Goal: Task Accomplishment & Management: Complete application form

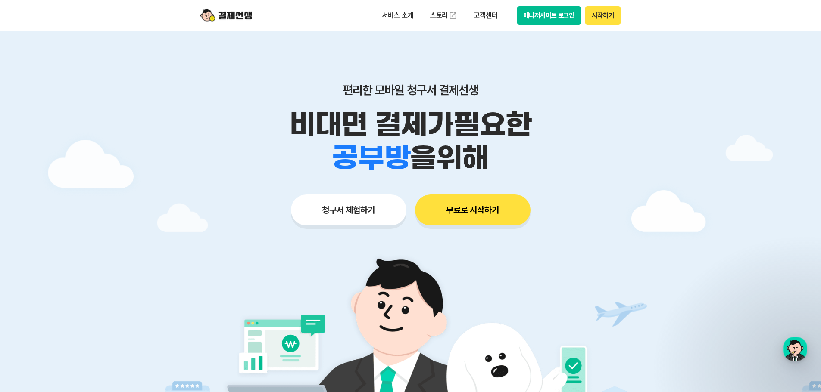
click at [354, 203] on button "청구서 체험하기" at bounding box center [348, 210] width 115 height 31
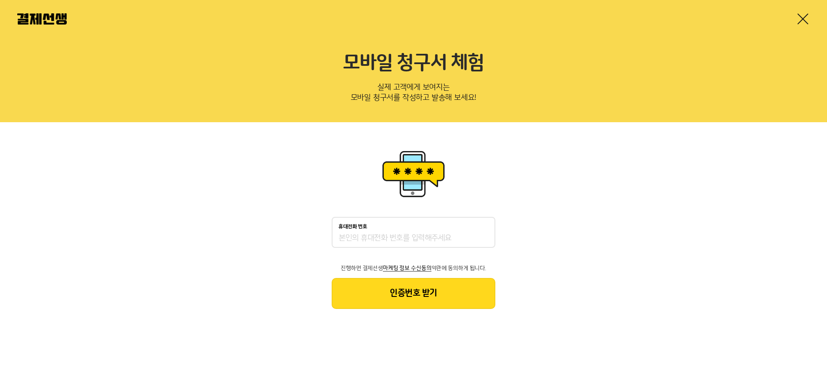
click at [373, 236] on input "휴대전화 번호" at bounding box center [414, 238] width 150 height 10
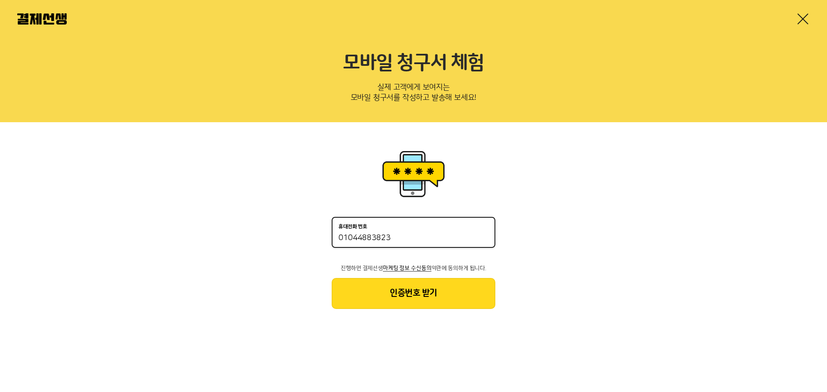
type input "01044883823"
drag, startPoint x: 417, startPoint y: 277, endPoint x: 420, endPoint y: 287, distance: 10.2
click at [418, 277] on div "휴대전화 번호 01044883823 진행하면 결제선생 마케팅 정보 수신동의 약관에 동의하게 됩니다. 인증번호 받기" at bounding box center [414, 263] width 164 height 92
drag, startPoint x: 420, startPoint y: 287, endPoint x: 428, endPoint y: 283, distance: 8.9
click at [420, 287] on button "인증번호 받기" at bounding box center [414, 293] width 164 height 31
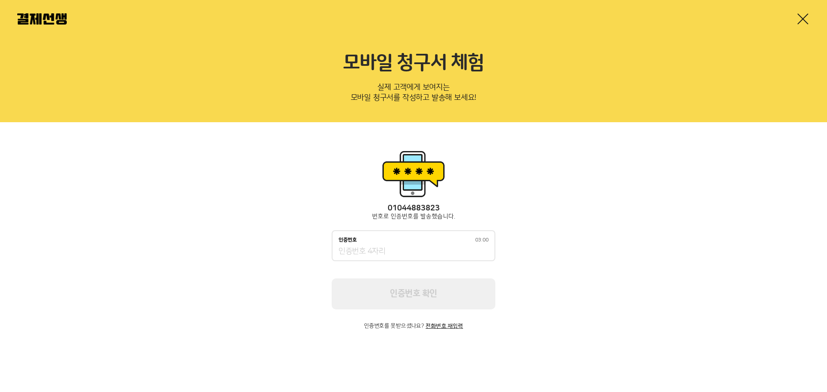
click at [378, 253] on input "인증번호 03:00" at bounding box center [414, 252] width 150 height 10
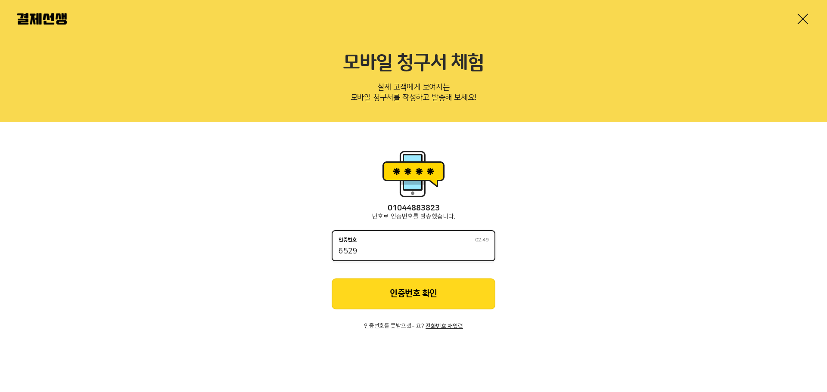
type input "6529"
click at [412, 290] on button "인증번호 확인" at bounding box center [414, 294] width 164 height 31
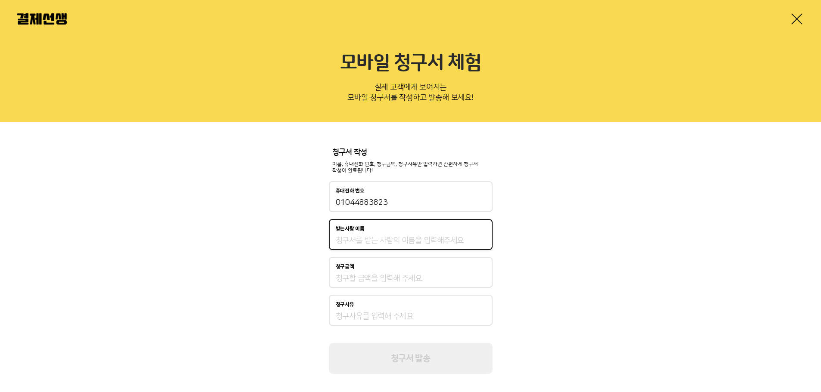
click at [381, 239] on input "받는사람 이름" at bounding box center [411, 241] width 150 height 10
type input "d"
type input "이동주"
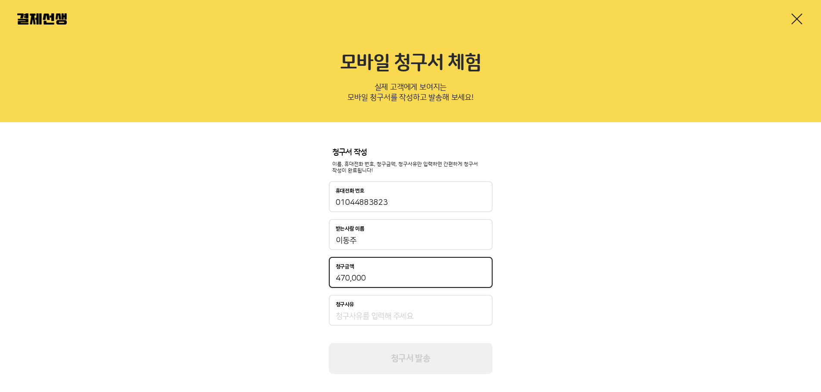
type input "470,000"
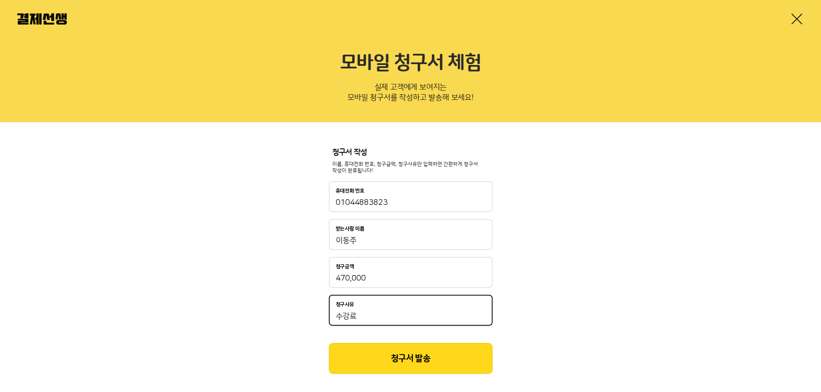
type input "수강료"
click at [413, 351] on button "청구서 발송" at bounding box center [411, 358] width 164 height 31
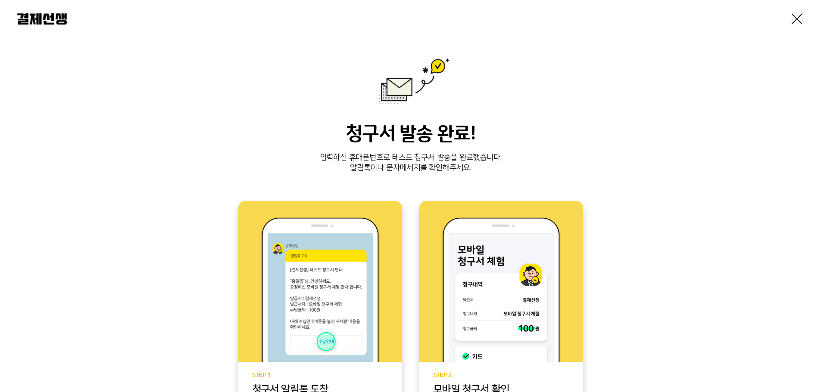
scroll to position [165, 0]
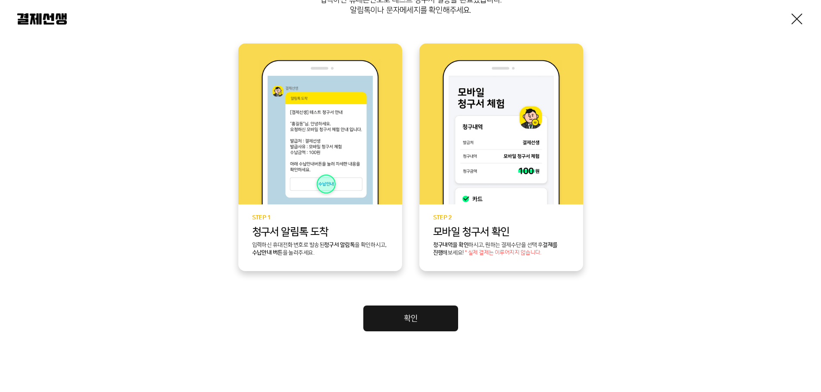
click at [445, 320] on link "확인" at bounding box center [410, 319] width 95 height 26
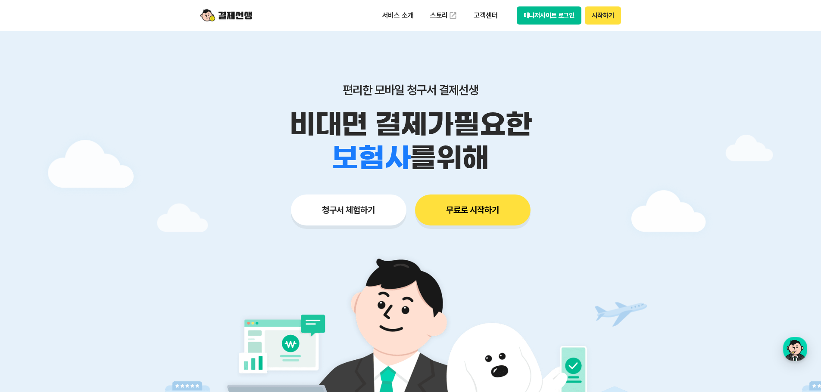
click at [241, 18] on img at bounding box center [226, 15] width 52 height 16
click at [438, 12] on link "스토리" at bounding box center [444, 15] width 40 height 17
click at [402, 18] on p "서비스 소개" at bounding box center [398, 16] width 44 height 16
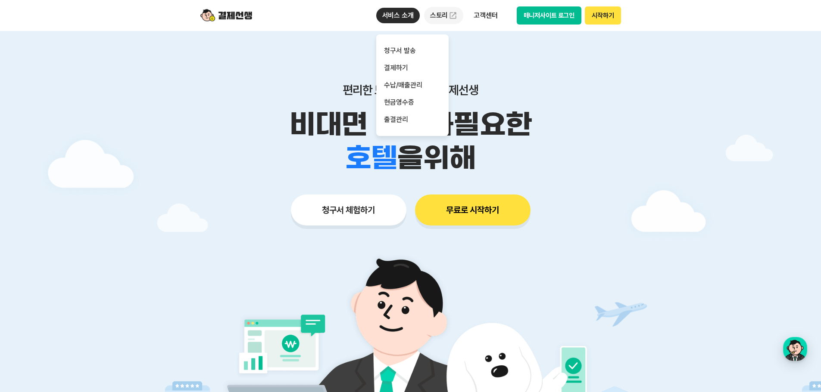
click at [440, 10] on link "스토리" at bounding box center [444, 15] width 40 height 17
click at [493, 15] on p "고객센터" at bounding box center [485, 16] width 36 height 16
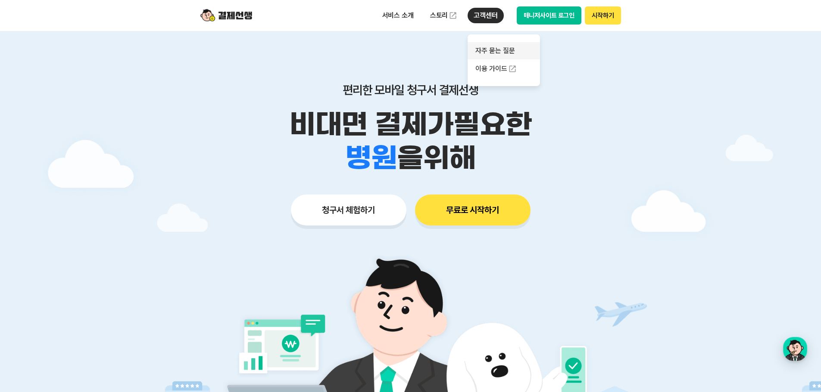
click at [509, 50] on link "자주 묻는 질문" at bounding box center [503, 50] width 72 height 17
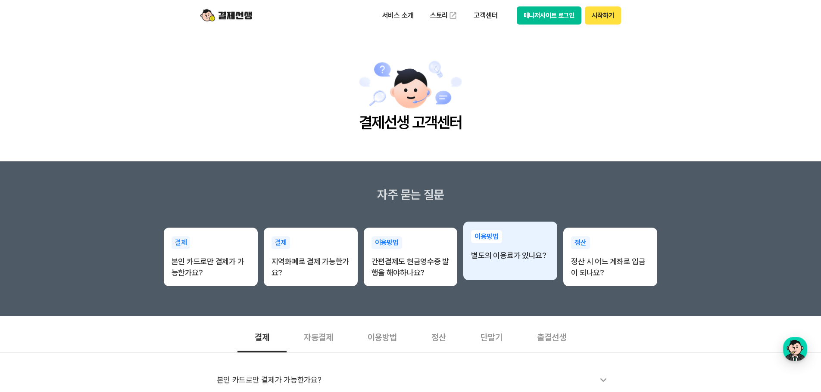
click at [523, 265] on div "이용방법 별도의 이용료가 있나요?" at bounding box center [510, 246] width 94 height 48
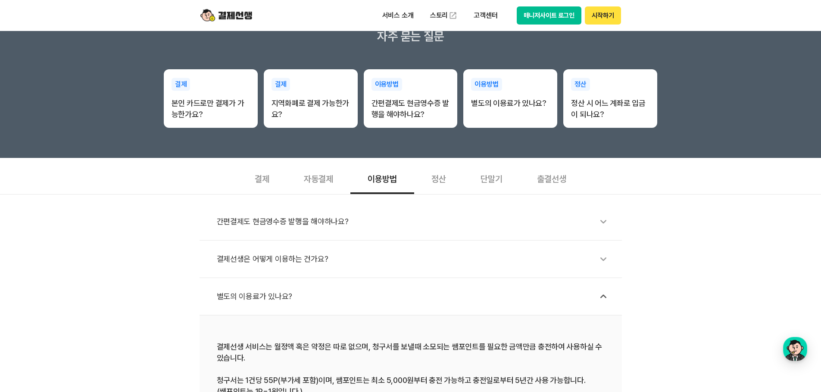
scroll to position [302, 0]
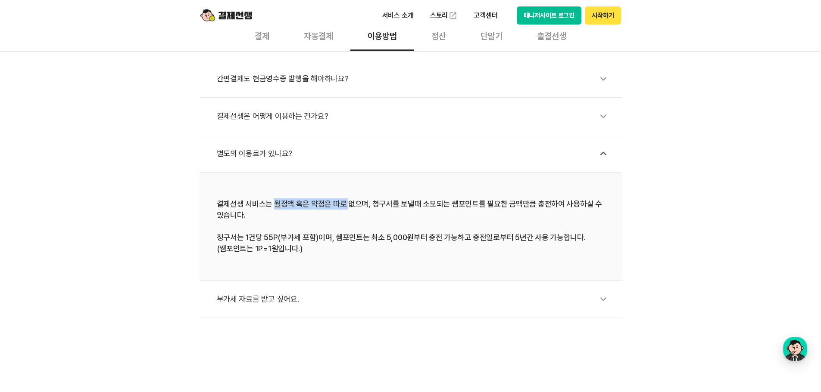
drag, startPoint x: 273, startPoint y: 203, endPoint x: 348, endPoint y: 204, distance: 74.5
click at [348, 204] on div "결제선생 서비스는 월정액 혹은 약정은 따로 없으며, 청구서를 보낼때 소모되는 쌤포인트를 필요한 금액만큼 충전하여 사용하실 수 있습니다. 청구서…" at bounding box center [411, 227] width 388 height 56
click at [386, 197] on li "결제선생 서비스는 월정액 혹은 약정은 따로 없으며, 청구서를 보낼때 소모되는 쌤포인트를 필요한 금액만큼 충전하여 사용하실 수 있습니다. 청구서…" at bounding box center [410, 227] width 422 height 108
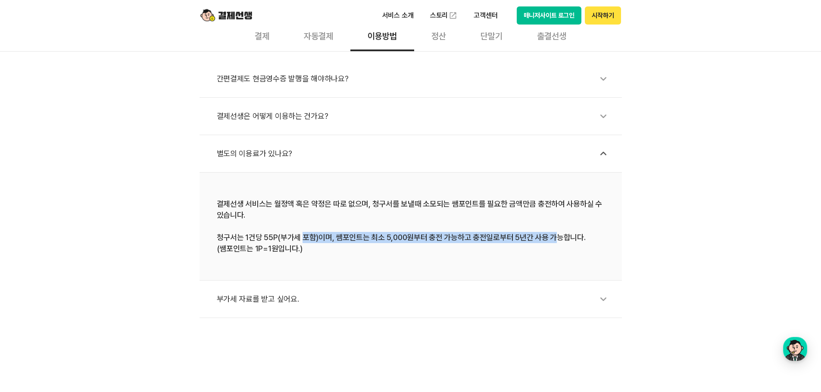
drag, startPoint x: 544, startPoint y: 234, endPoint x: 553, endPoint y: 234, distance: 9.0
click at [553, 234] on div "결제선생 서비스는 월정액 혹은 약정은 따로 없으며, 청구서를 보낼때 소모되는 쌤포인트를 필요한 금액만큼 충전하여 사용하실 수 있습니다. 청구서…" at bounding box center [411, 227] width 388 height 56
click at [325, 122] on div "결제선생은 어떻게 이용하는 건가요?" at bounding box center [415, 116] width 396 height 20
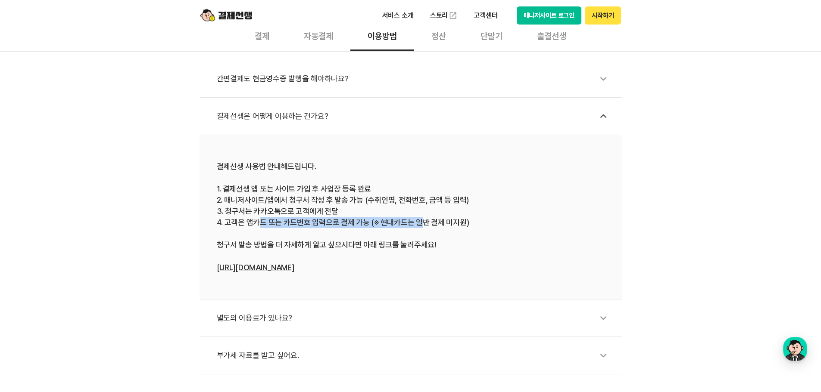
drag, startPoint x: 417, startPoint y: 222, endPoint x: 259, endPoint y: 221, distance: 157.7
click at [259, 221] on div "결제선생 사용법 안내해드립니다. 1. 결제선생 앱 또는 사이트 가입 후 사업장 등록 완료 2. 매니저사이트/앱에서 청구서 작성 후 발송 가능 …" at bounding box center [411, 217] width 388 height 112
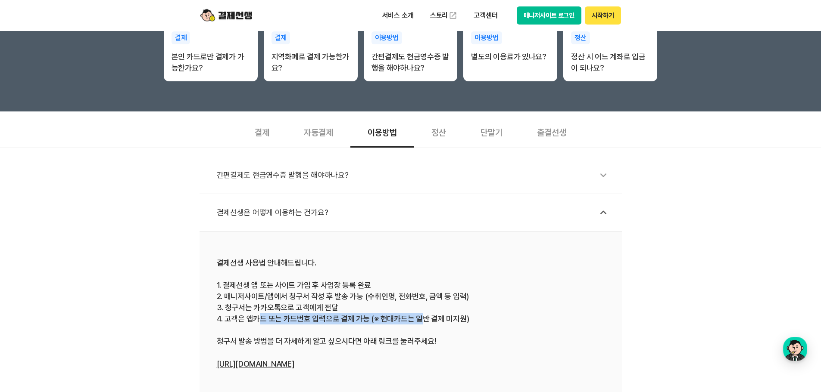
scroll to position [258, 0]
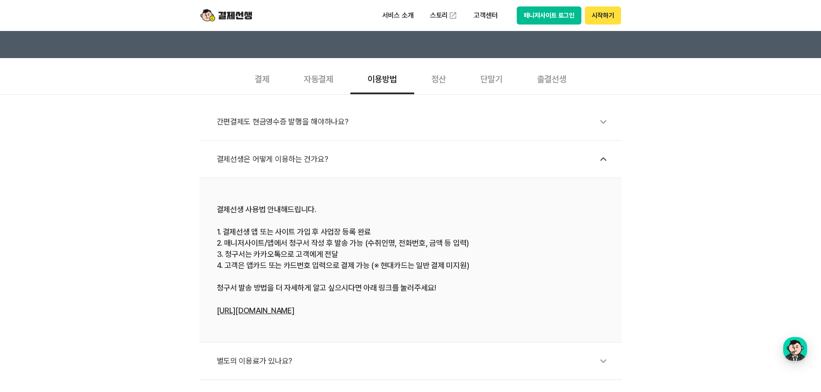
click at [320, 79] on div "자동결제" at bounding box center [318, 78] width 64 height 32
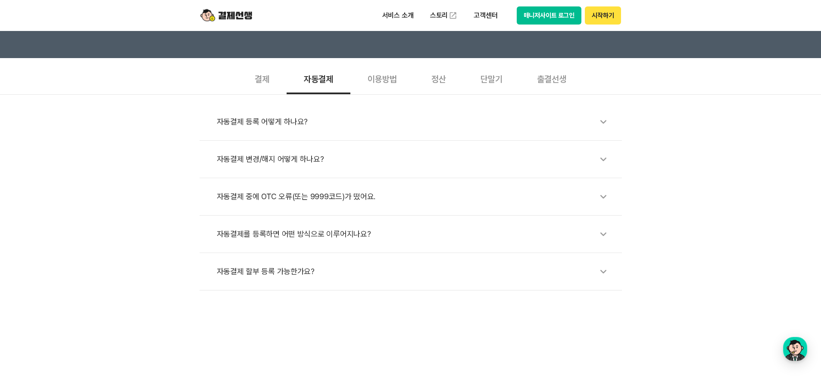
click at [280, 128] on div "자동결제 등록 어떻게 하나요?" at bounding box center [415, 122] width 396 height 20
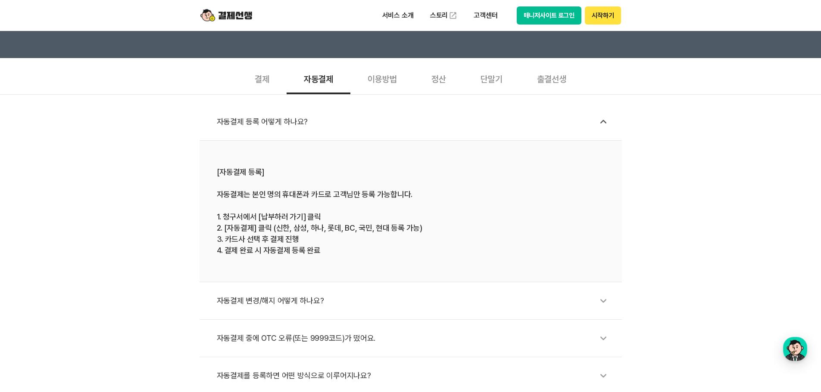
click at [280, 122] on div "자동결제 등록 어떻게 하나요?" at bounding box center [415, 122] width 396 height 20
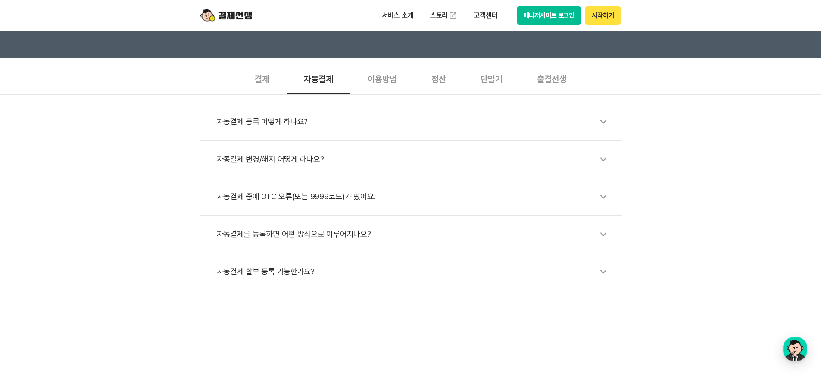
click at [380, 79] on div "이용방법" at bounding box center [382, 78] width 64 height 32
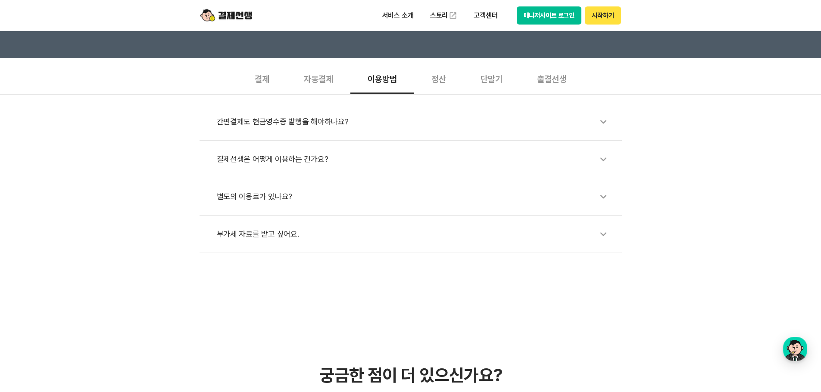
click at [484, 80] on div "단말기" at bounding box center [491, 78] width 56 height 32
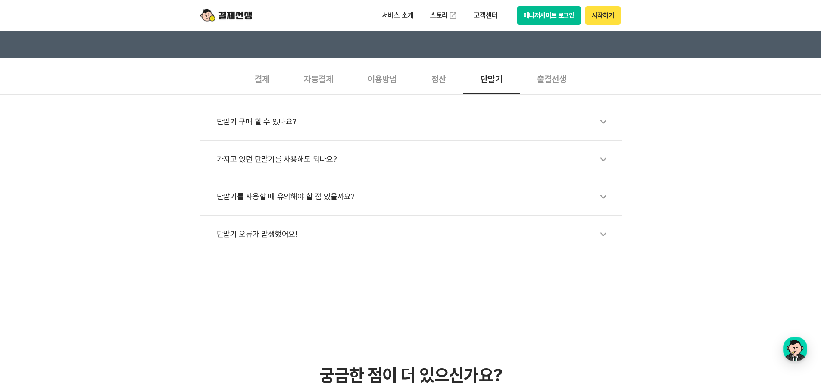
click at [269, 164] on div "가지고 있던 단말기를 사용해도 되나요?" at bounding box center [415, 159] width 396 height 20
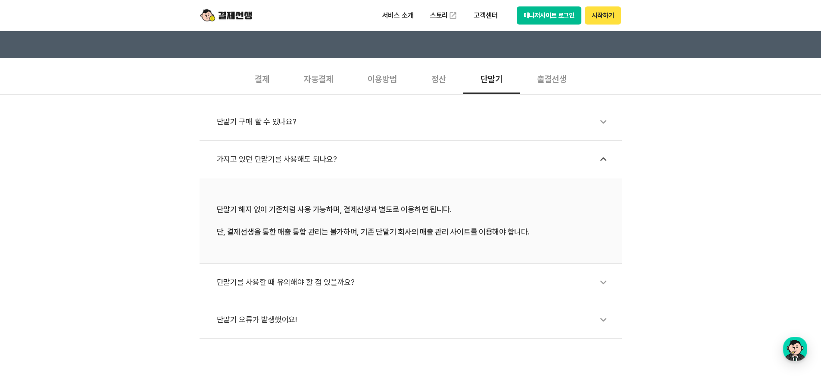
click at [269, 163] on div "가지고 있던 단말기를 사용해도 되나요?" at bounding box center [415, 159] width 396 height 20
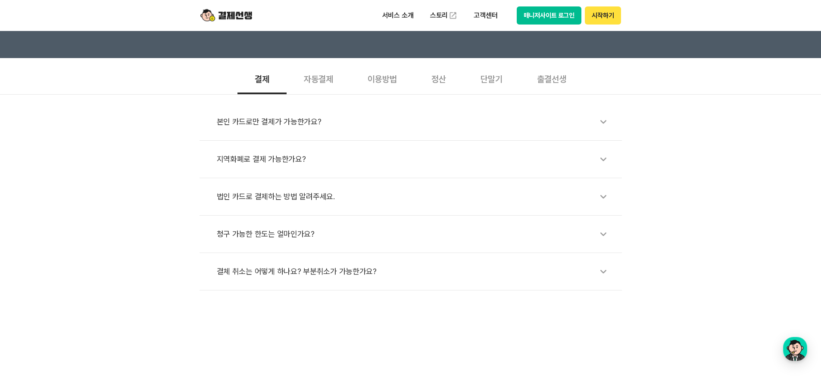
drag, startPoint x: 712, startPoint y: 244, endPoint x: 713, endPoint y: 227, distance: 16.8
click at [713, 245] on div "본인 카드로만 결제가 가능한가요? 지역화폐로 결제 가능한가요? 법인 카드로 결제하는 방법 알려주세요. 청구 가능한 한도는 얼마인가요? 결체 취…" at bounding box center [410, 192] width 821 height 196
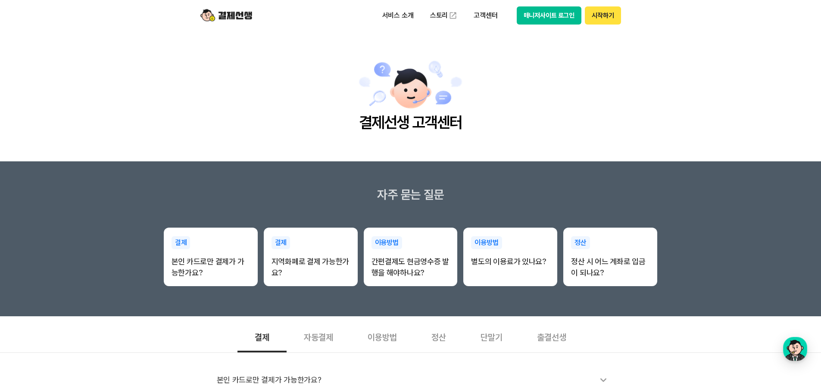
click at [598, 18] on button "시작하기" at bounding box center [602, 15] width 36 height 18
click at [400, 18] on p "서비스 소개" at bounding box center [398, 16] width 44 height 16
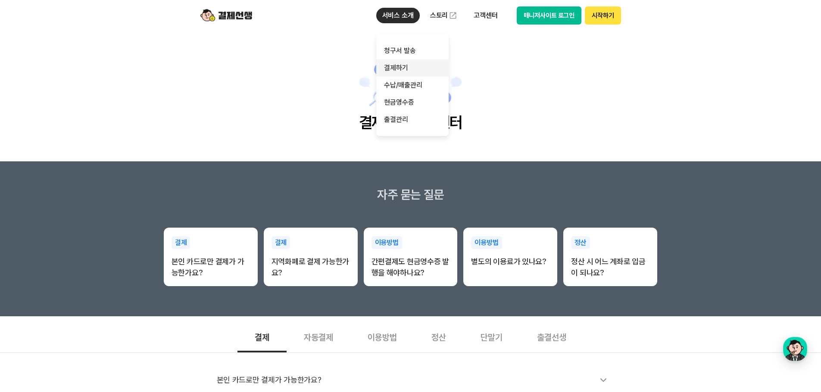
click at [401, 64] on link "결제하기" at bounding box center [412, 67] width 72 height 17
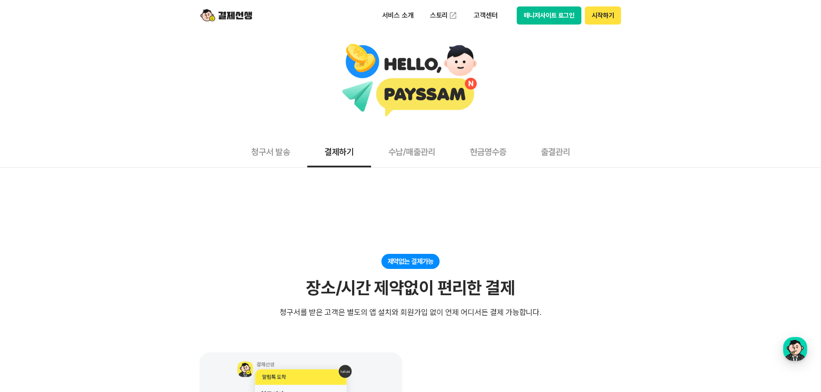
click at [285, 148] on button "청구서 발송" at bounding box center [270, 152] width 73 height 32
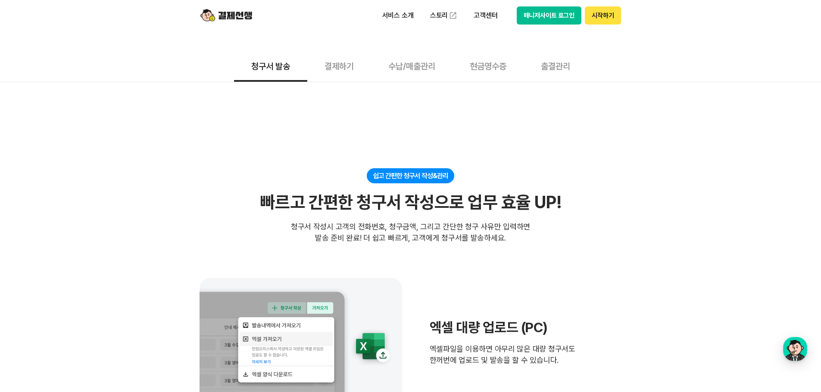
scroll to position [129, 0]
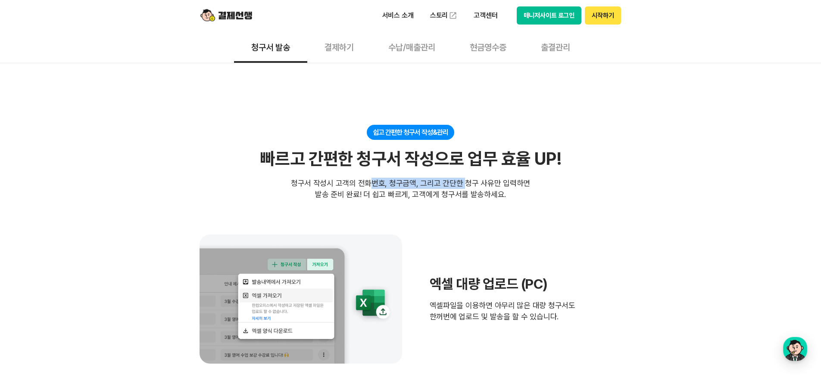
drag, startPoint x: 373, startPoint y: 180, endPoint x: 466, endPoint y: 177, distance: 92.7
click at [466, 177] on div "쉽고 간편한 청구서 작성&관리 빠르고 간편한 청구서 작성으로 업무 효율 UP! 빠르고 간편한 청구서 작성으로 업무 효율 UP! 청구서 작성시 …" at bounding box center [410, 162] width 422 height 75
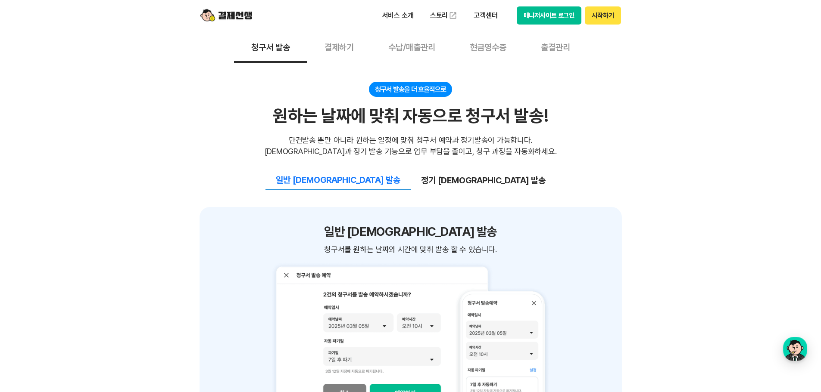
scroll to position [905, 0]
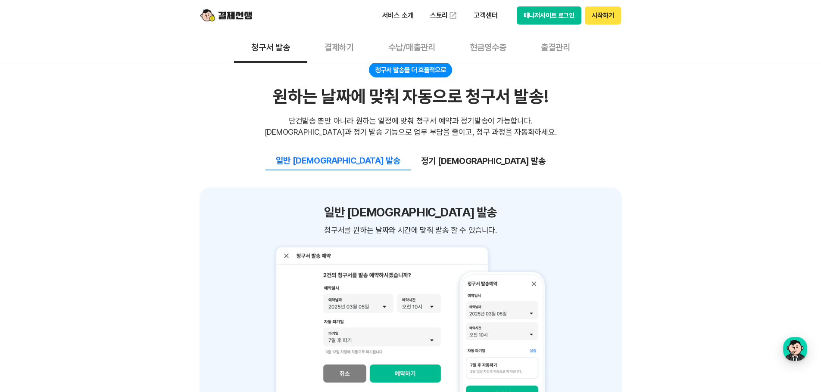
click at [452, 152] on button "정기 예약 발송" at bounding box center [482, 161] width 145 height 18
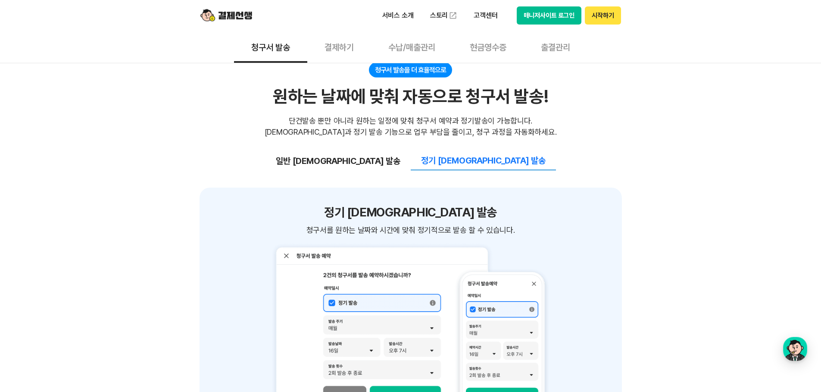
click at [413, 268] on img at bounding box center [410, 326] width 277 height 171
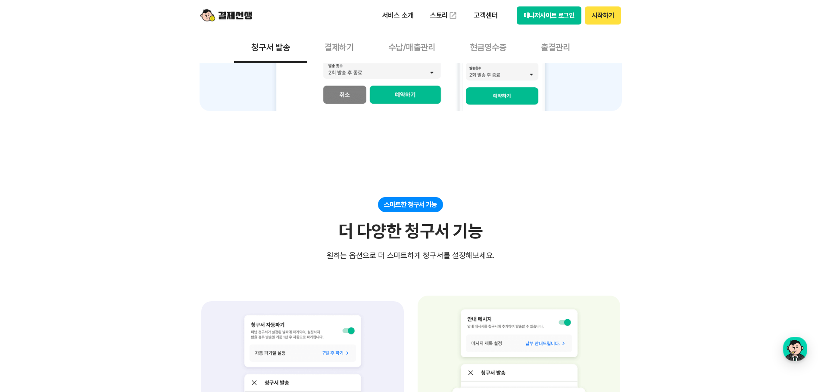
scroll to position [1163, 0]
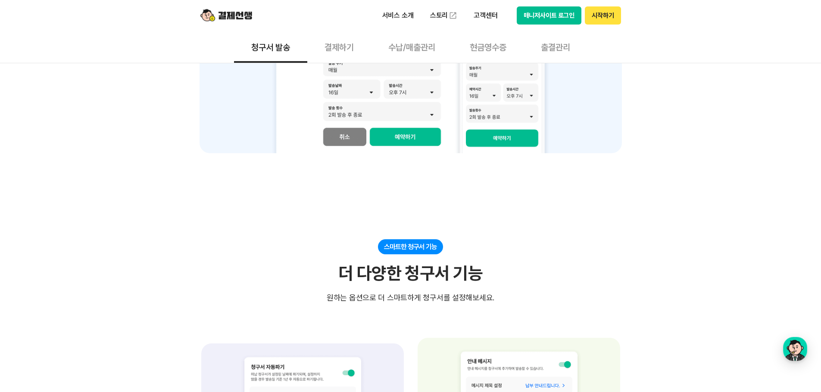
click at [334, 53] on button "결제하기" at bounding box center [339, 47] width 64 height 32
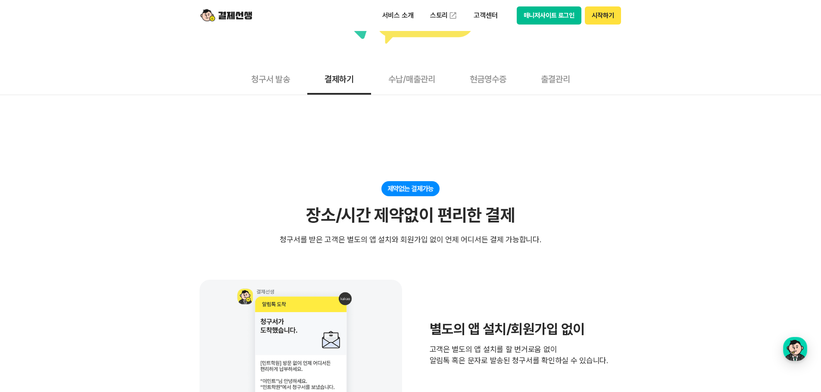
scroll to position [43, 0]
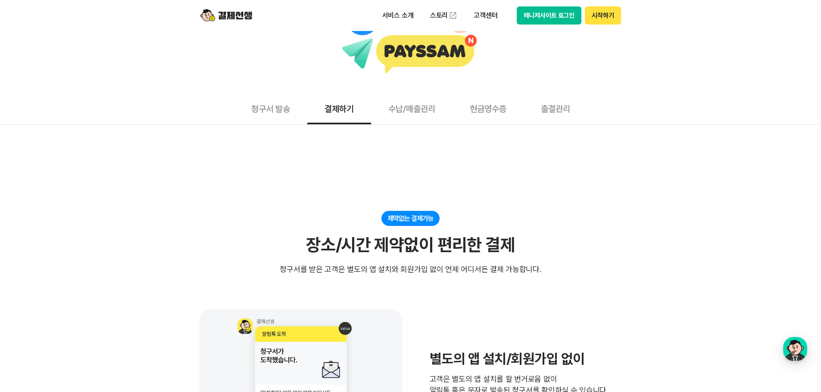
click at [282, 111] on button "청구서 발송" at bounding box center [270, 109] width 73 height 32
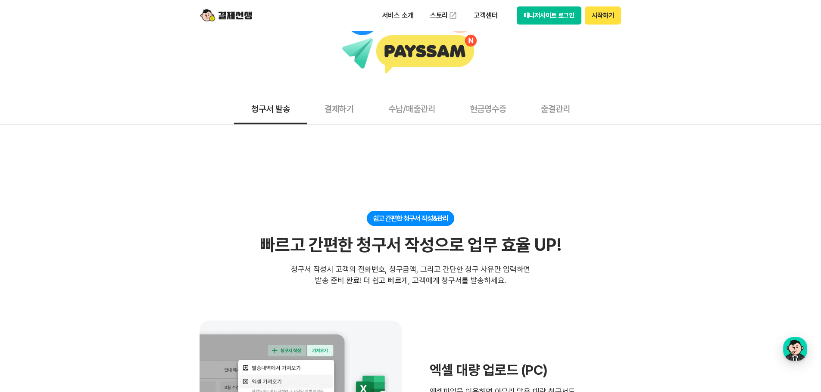
click at [544, 110] on button "출결관리" at bounding box center [555, 109] width 64 height 32
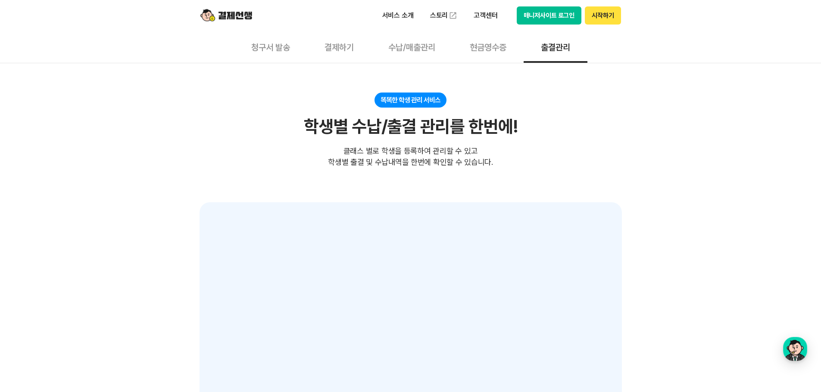
scroll to position [116, 0]
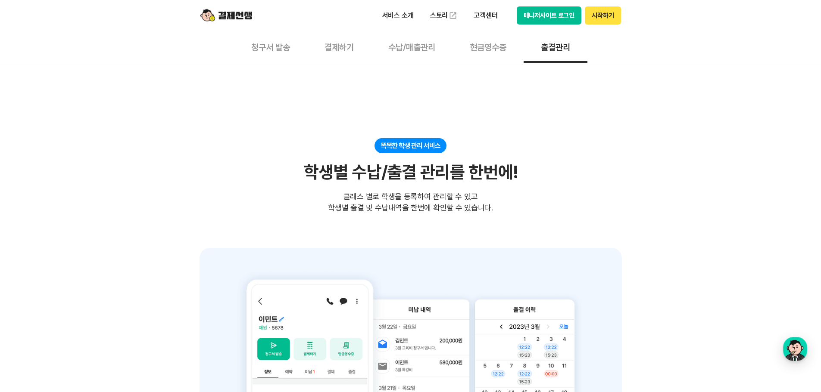
click at [402, 50] on button "수납/매출관리" at bounding box center [411, 47] width 81 height 32
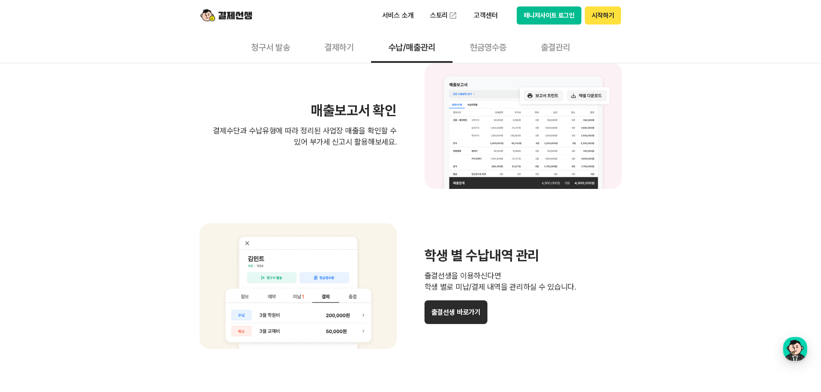
scroll to position [676, 0]
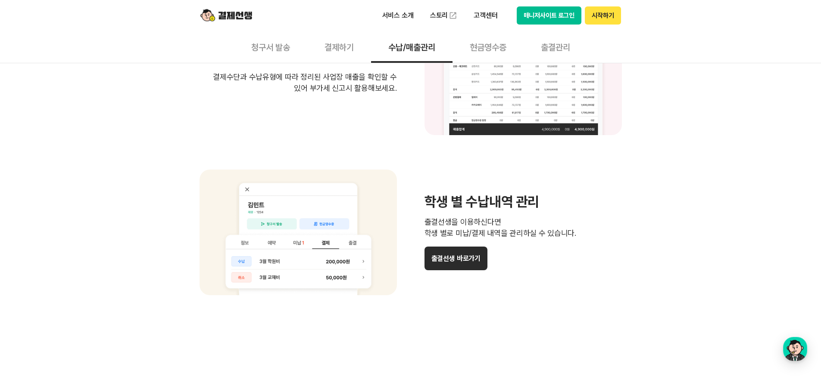
click at [334, 43] on button "결제하기" at bounding box center [339, 47] width 64 height 32
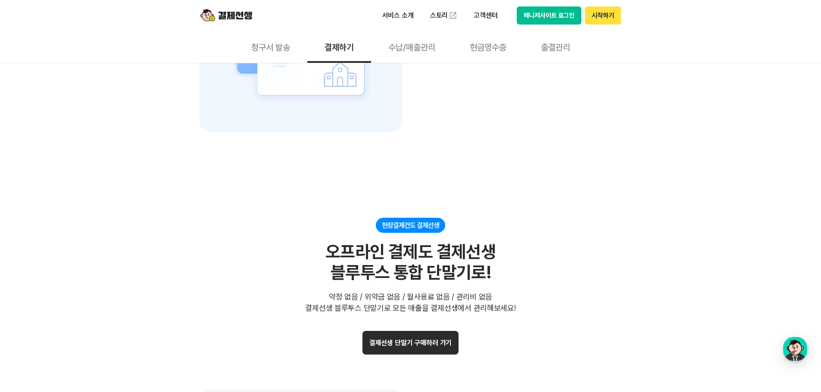
scroll to position [1766, 0]
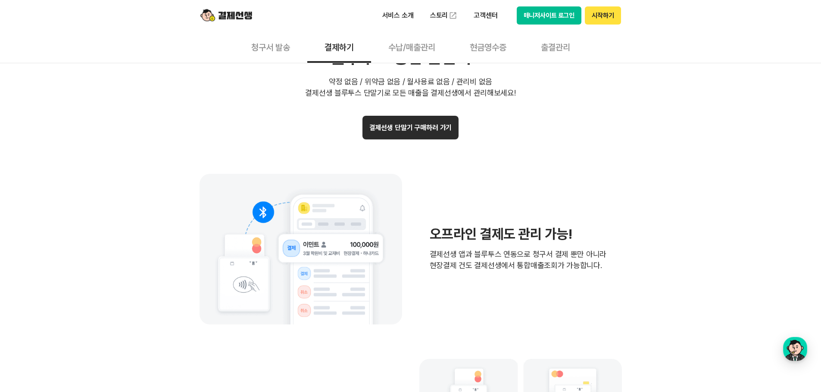
click at [263, 45] on button "청구서 발송" at bounding box center [270, 47] width 73 height 32
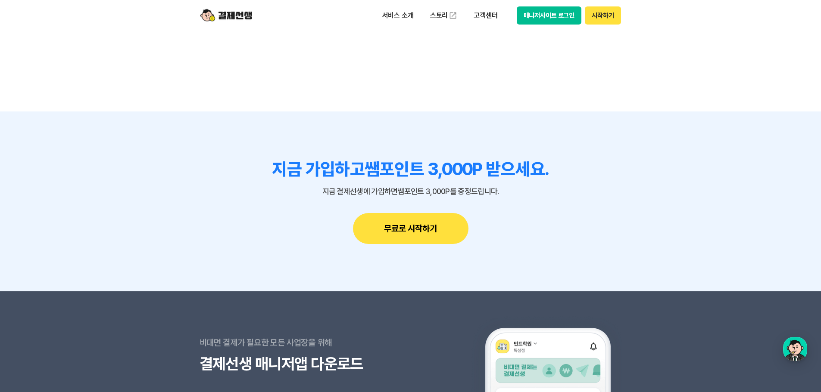
scroll to position [2268, 0]
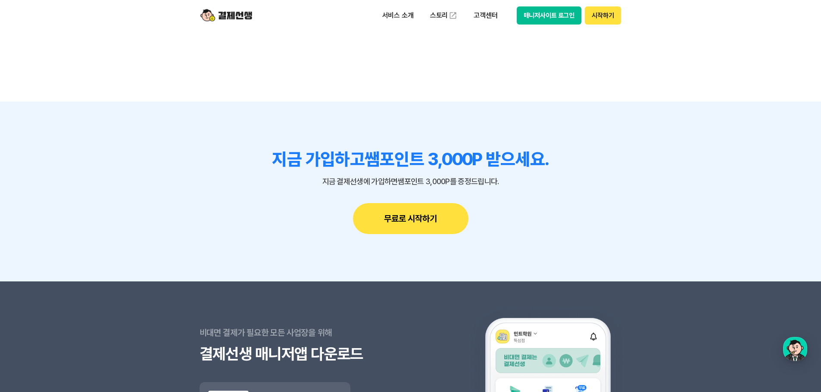
click at [429, 203] on button "무료로 시작하기" at bounding box center [410, 218] width 115 height 31
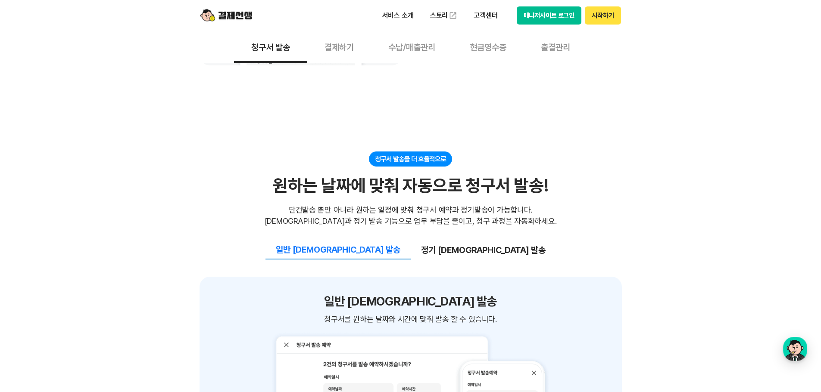
scroll to position [726, 0]
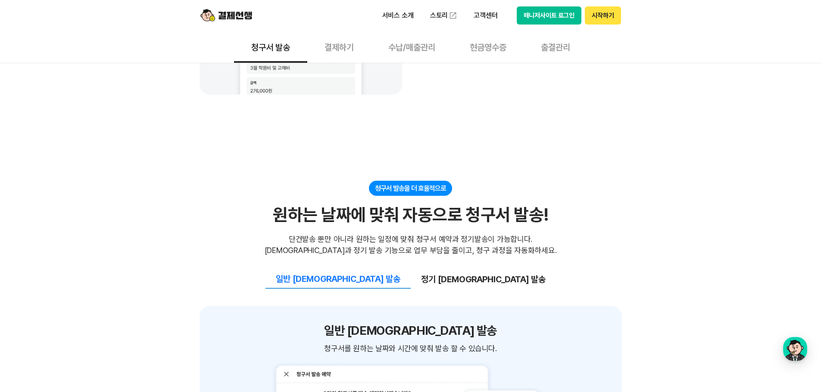
click at [441, 277] on button "정기 예약 발송" at bounding box center [482, 279] width 145 height 18
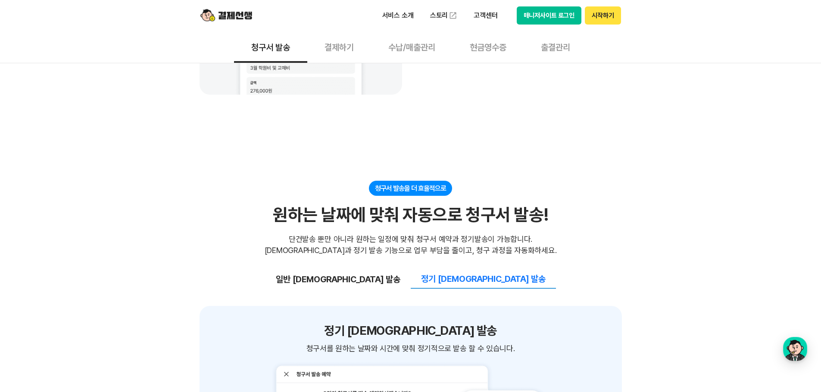
scroll to position [898, 0]
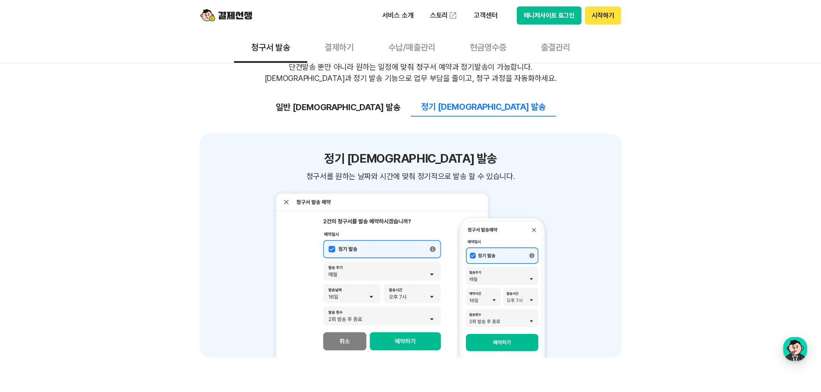
click at [377, 112] on button "일반 예약 발송" at bounding box center [337, 107] width 145 height 18
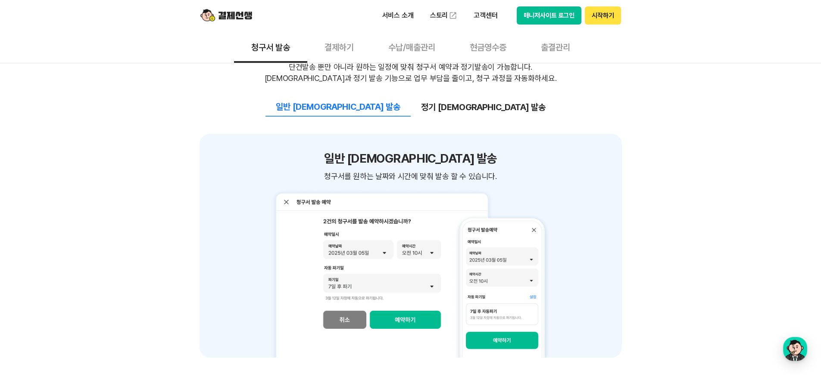
click at [465, 106] on button "정기 예약 발송" at bounding box center [482, 107] width 145 height 18
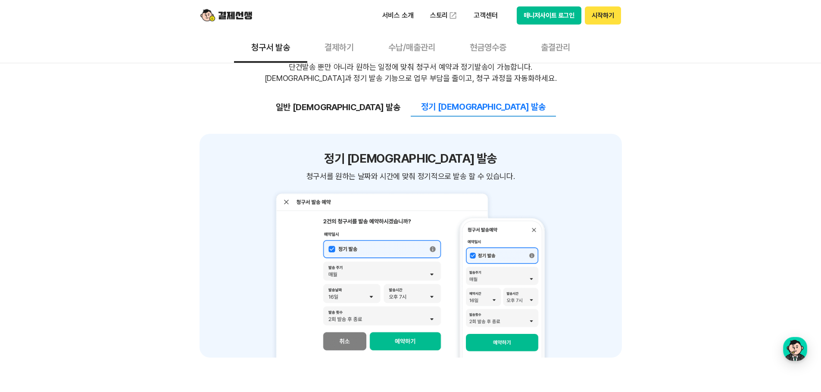
click at [528, 281] on img at bounding box center [410, 272] width 277 height 171
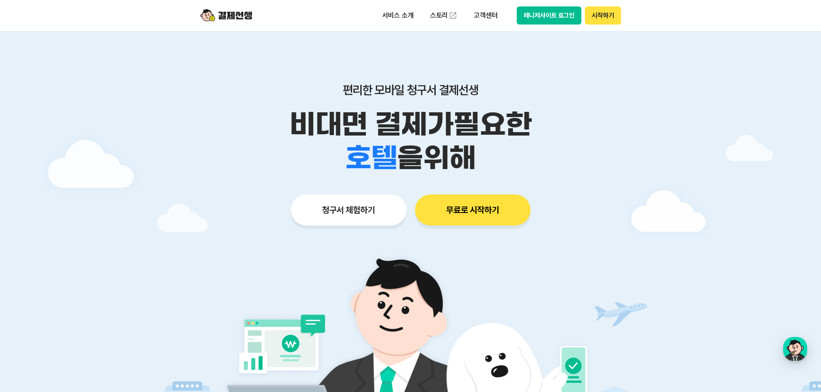
click at [570, 16] on button "매니저사이트 로그인" at bounding box center [548, 15] width 65 height 18
click at [357, 212] on button "청구서 체험하기" at bounding box center [348, 210] width 115 height 31
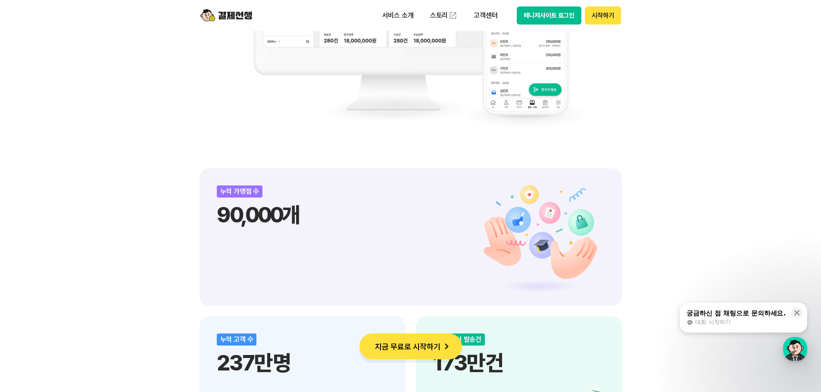
scroll to position [3995, 0]
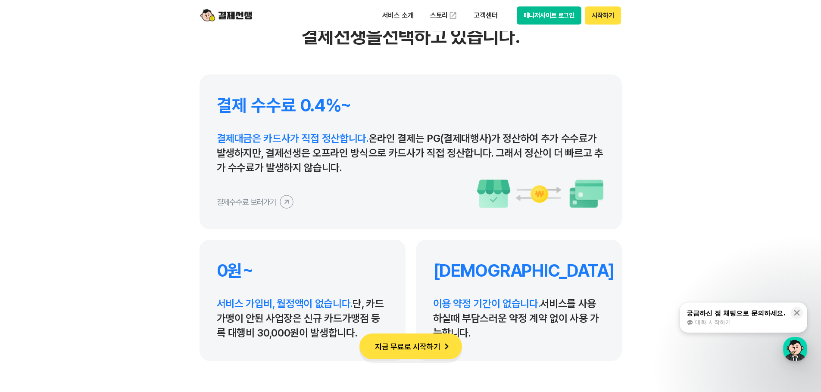
click at [283, 205] on icon at bounding box center [286, 201] width 19 height 19
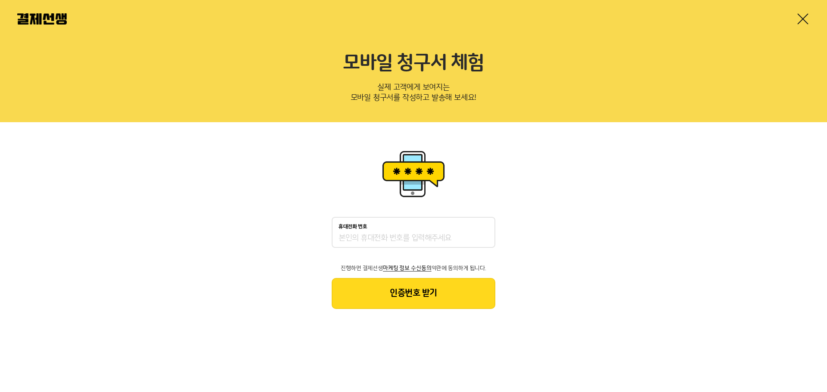
click at [407, 240] on input "휴대전화 번호" at bounding box center [414, 238] width 150 height 10
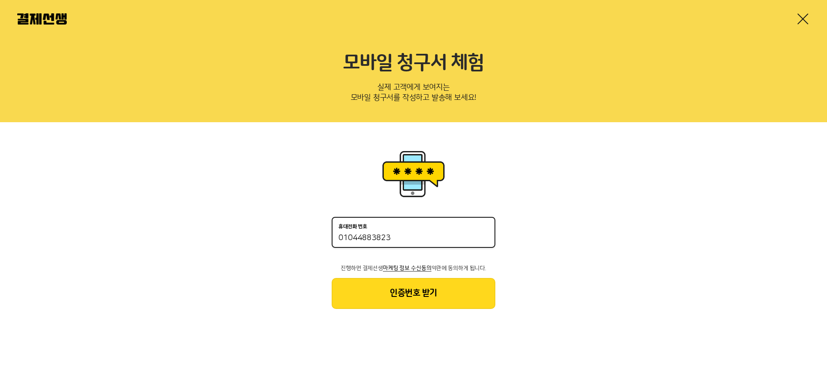
type input "01044883823"
click at [429, 301] on button "인증번호 받기" at bounding box center [414, 293] width 164 height 31
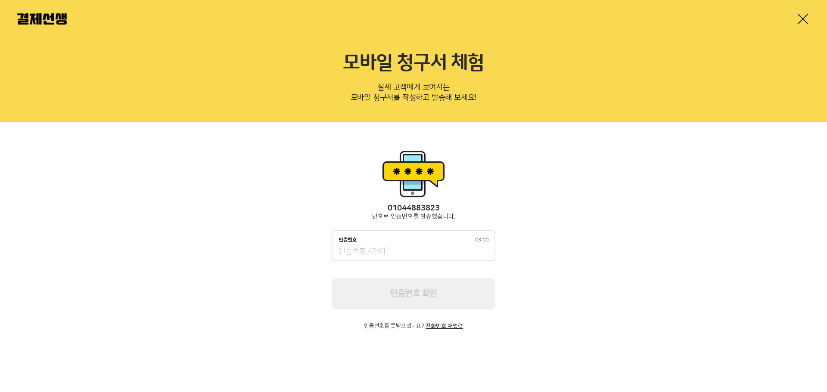
click at [445, 249] on input "인증번호 03:00" at bounding box center [414, 252] width 150 height 10
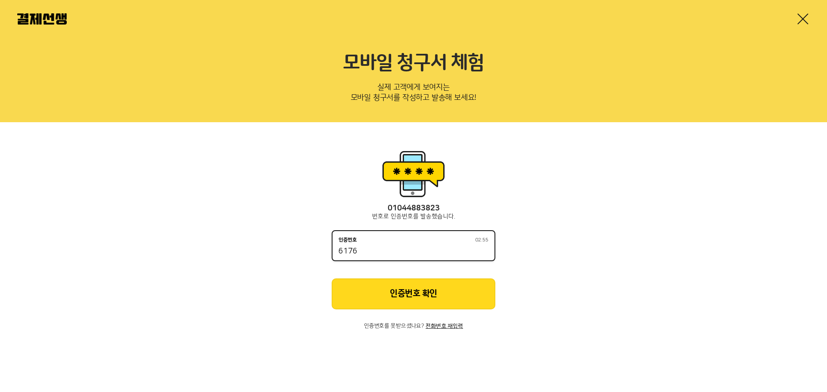
type input "6176"
click at [437, 284] on button "인증번호 확인" at bounding box center [414, 294] width 164 height 31
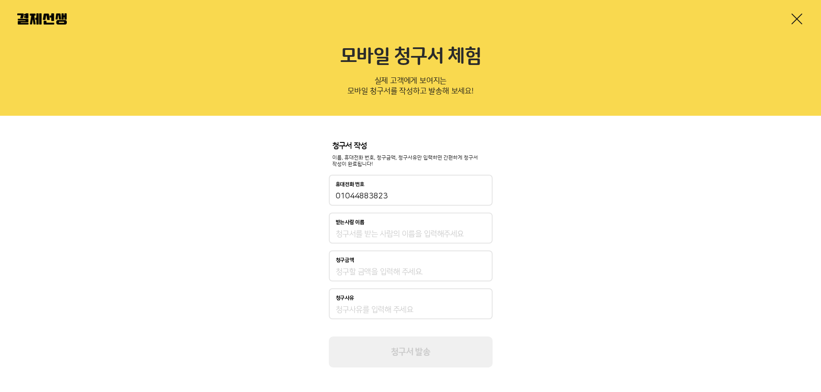
scroll to position [8, 0]
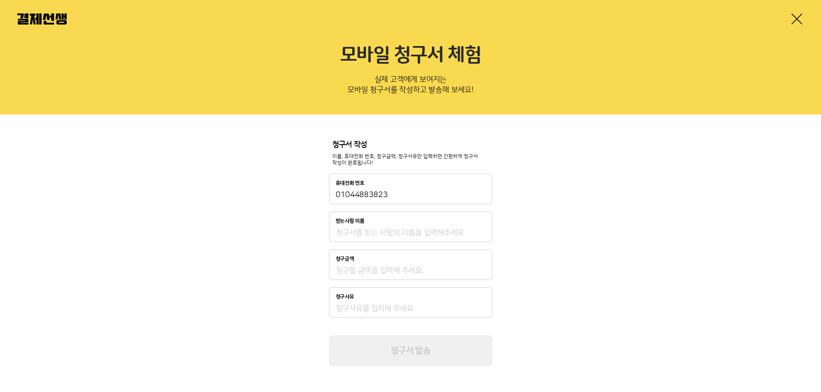
click at [360, 304] on input "청구사유" at bounding box center [411, 309] width 150 height 10
click at [380, 262] on div "청구금액" at bounding box center [411, 264] width 164 height 31
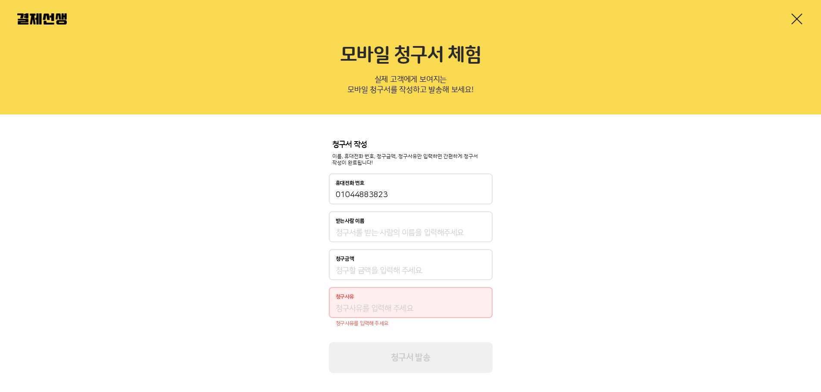
click at [383, 236] on input "받는사람 이름" at bounding box center [411, 233] width 150 height 10
click at [551, 211] on div "청구서 작성 이름, 휴대전화 번호, 청구금액, 청구사유만 입력하면 간편하게 청구서 작성이 완료됩니다! 휴대전화 번호 [PHONE_NUMBER]…" at bounding box center [410, 257] width 821 height 285
